Goal: Find contact information: Find contact information

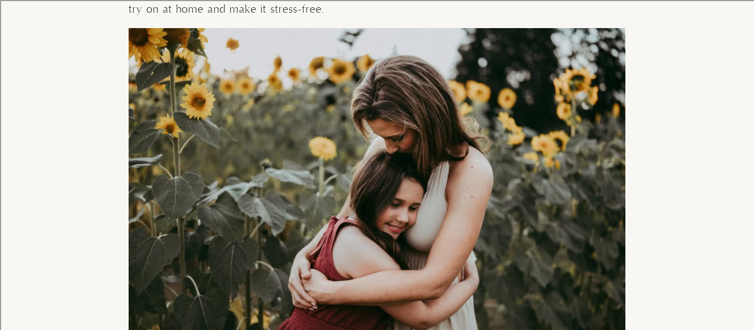
scroll to position [4373, 0]
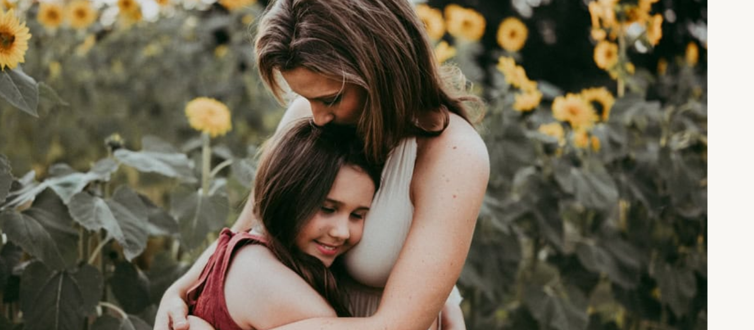
click at [475, 199] on img at bounding box center [377, 189] width 497 height 330
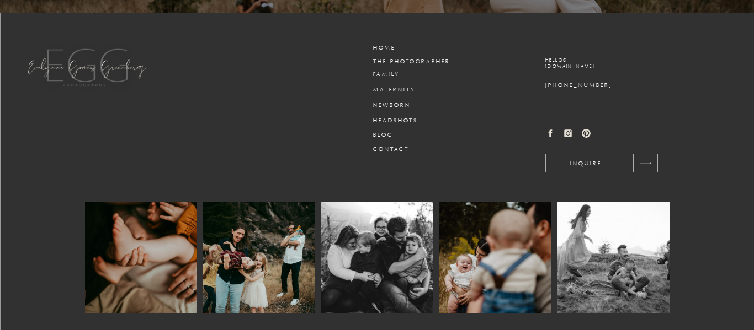
scroll to position [11485, 0]
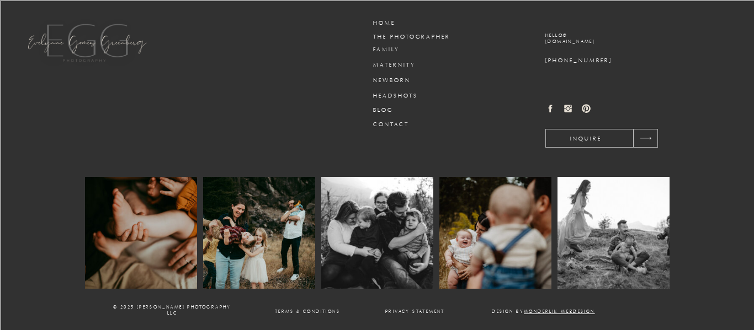
click at [599, 258] on img at bounding box center [613, 233] width 112 height 112
click at [598, 255] on img at bounding box center [613, 233] width 112 height 112
click at [569, 241] on img at bounding box center [613, 233] width 112 height 112
click at [546, 234] on img at bounding box center [495, 233] width 112 height 112
click at [558, 230] on img at bounding box center [613, 233] width 112 height 112
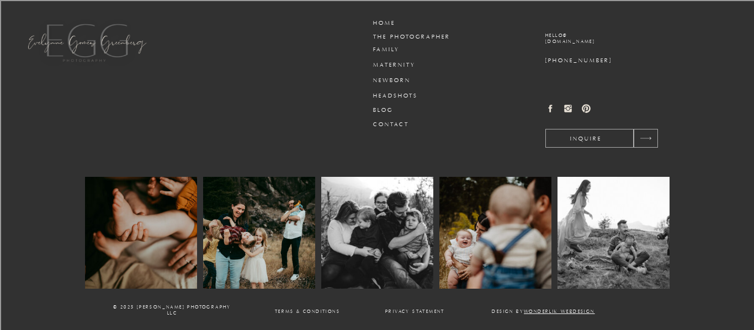
click at [558, 213] on img at bounding box center [613, 233] width 112 height 112
click at [572, 105] on icon at bounding box center [568, 109] width 10 height 10
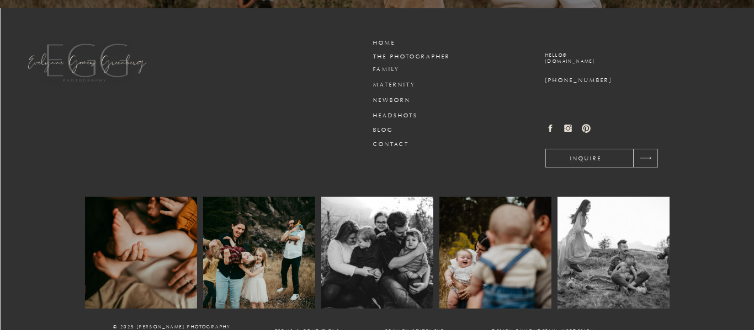
scroll to position [11461, 0]
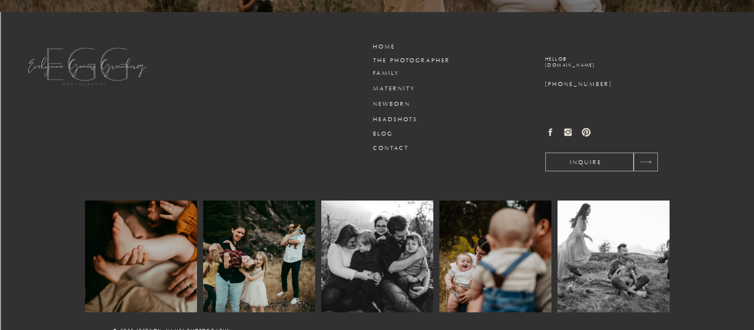
click at [564, 137] on icon at bounding box center [568, 132] width 10 height 10
click at [570, 131] on icon at bounding box center [568, 132] width 10 height 10
click at [590, 155] on div at bounding box center [589, 162] width 88 height 19
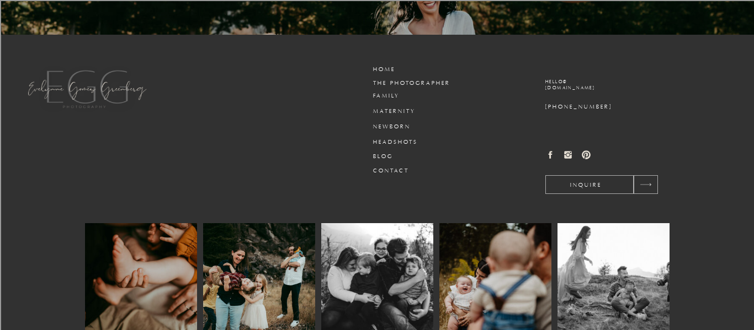
scroll to position [1260, 0]
